Goal: Task Accomplishment & Management: Complete application form

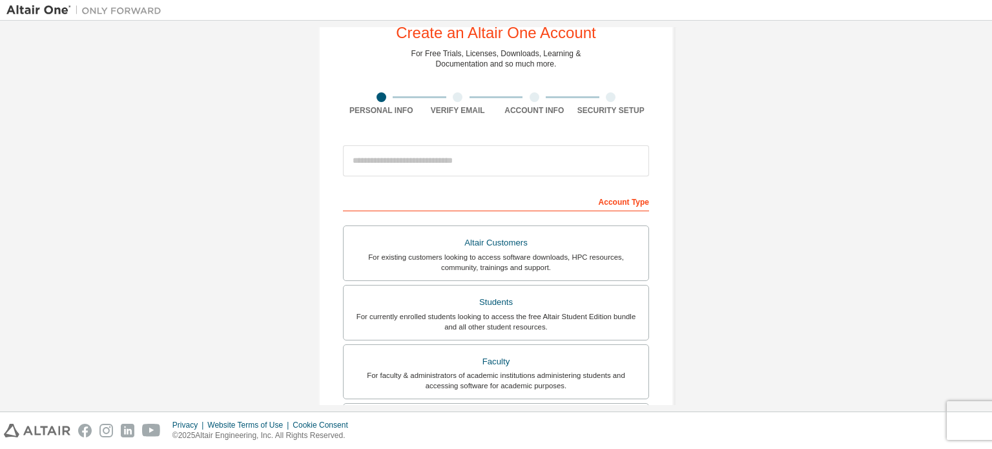
scroll to position [65, 0]
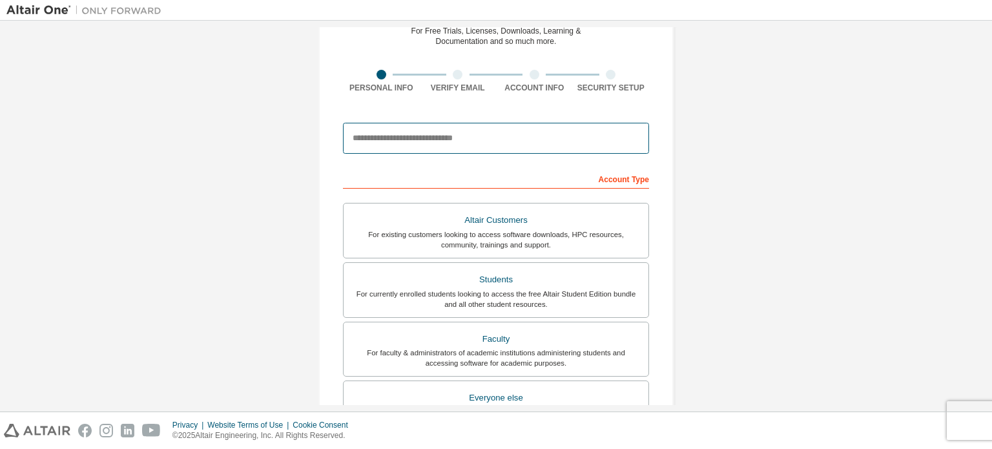
click at [453, 148] on input "email" at bounding box center [496, 138] width 306 height 31
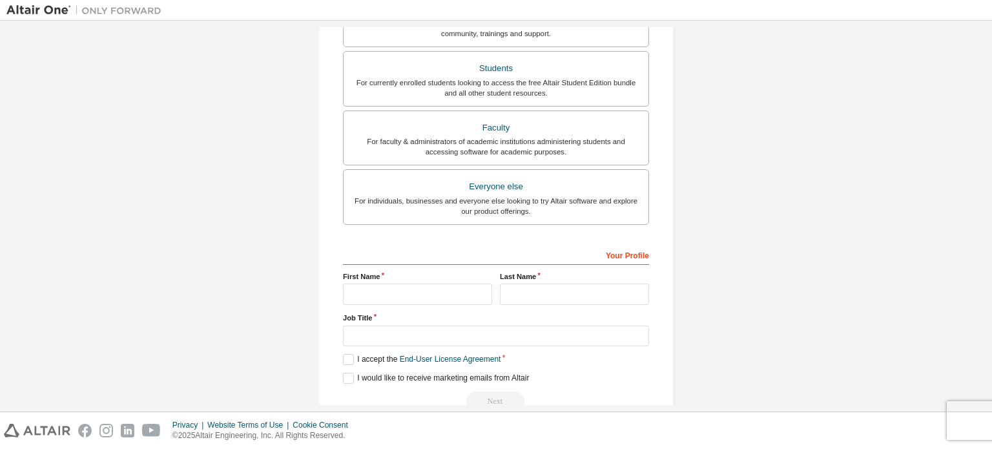
scroll to position [303, 0]
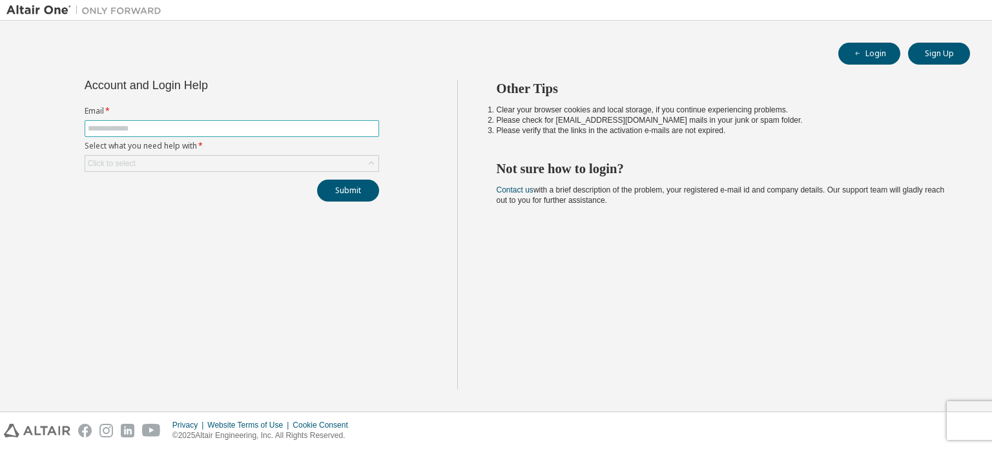
click at [222, 130] on input "text" at bounding box center [232, 128] width 288 height 10
type input "**********"
click at [198, 167] on div "Click to select" at bounding box center [231, 163] width 293 height 15
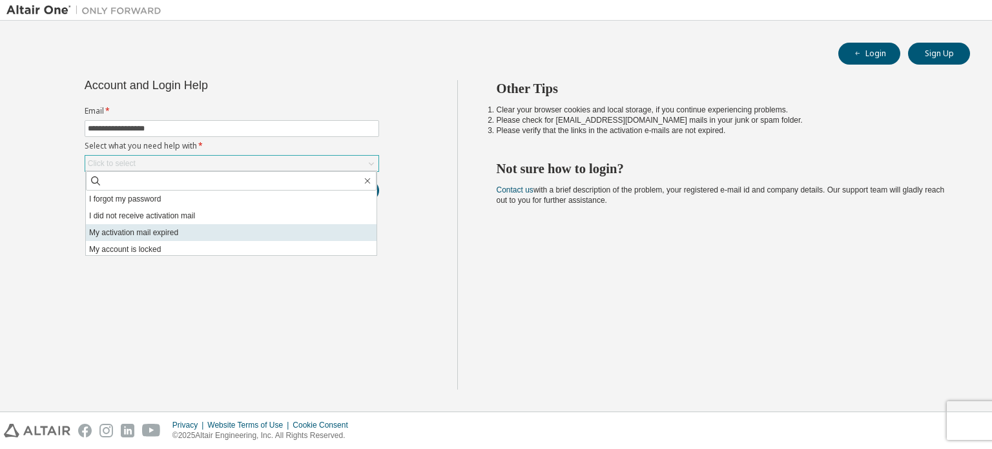
click at [207, 232] on li "My activation mail expired" at bounding box center [231, 232] width 290 height 17
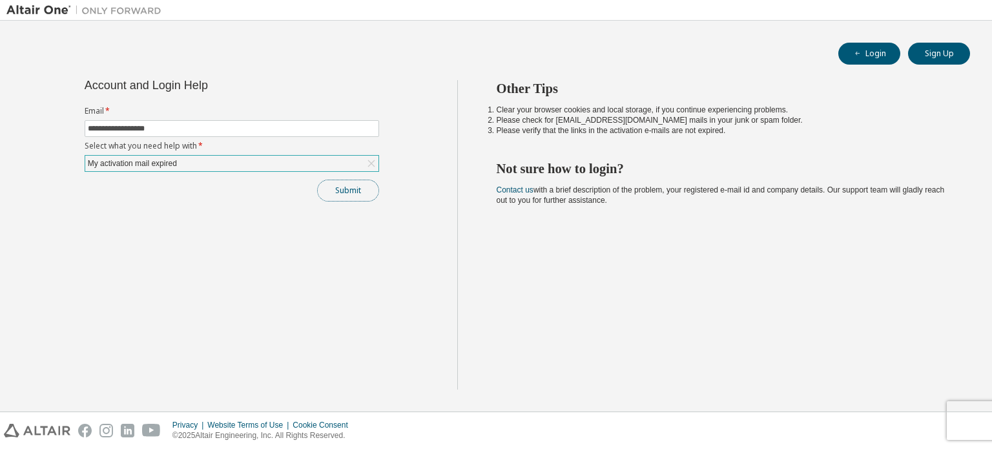
click at [361, 187] on button "Submit" at bounding box center [348, 190] width 62 height 22
click at [356, 189] on button "Submit" at bounding box center [348, 190] width 62 height 22
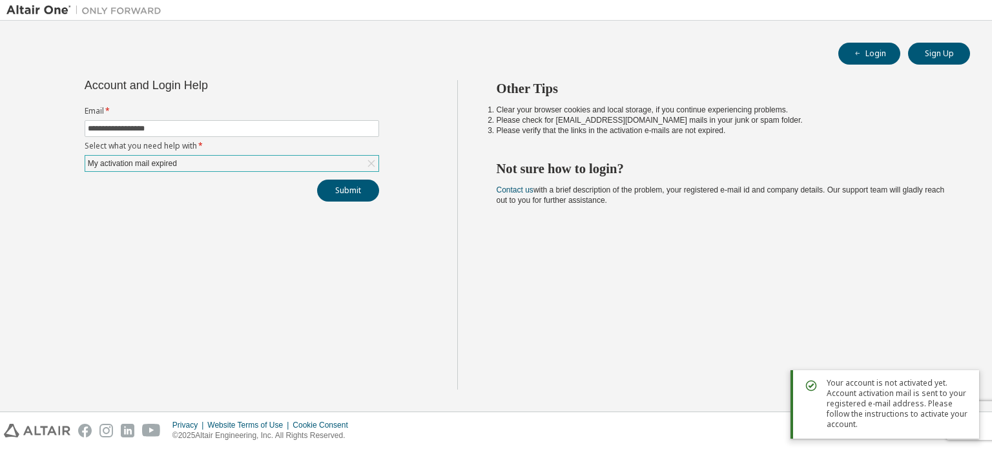
click at [871, 417] on span "Your account is not activated yet. Account activation mail is sent to your regi…" at bounding box center [897, 404] width 142 height 52
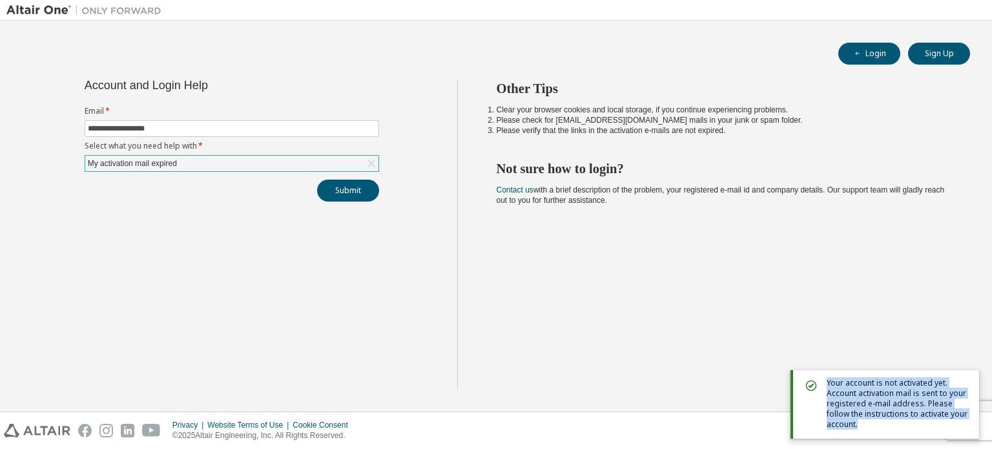
drag, startPoint x: 826, startPoint y: 382, endPoint x: 868, endPoint y: 437, distance: 69.5
click at [868, 437] on div "Your account is not activated yet. Account activation mail is sent to your regi…" at bounding box center [884, 404] width 188 height 68
copy span "Your account is not activated yet. Account activation mail is sent to your regi…"
